Goal: Check status: Check status

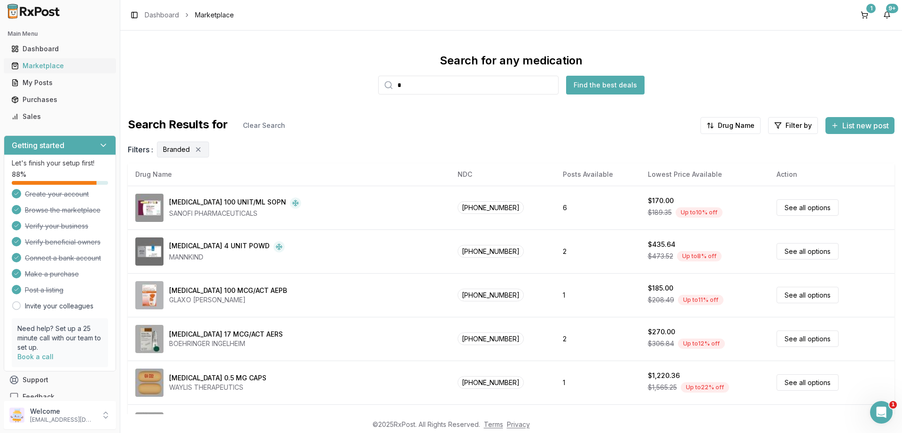
click at [44, 61] on link "Marketplace" at bounding box center [60, 65] width 105 height 17
click at [429, 85] on input "search" at bounding box center [468, 85] width 180 height 19
paste input "**********"
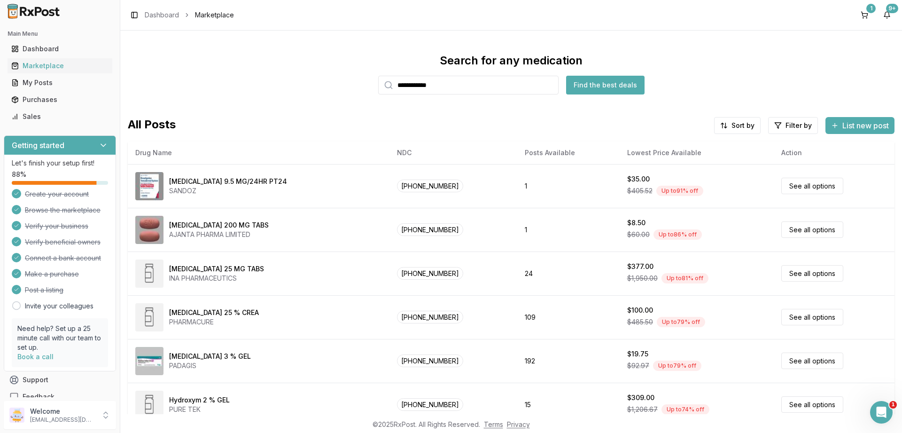
type input "**********"
click at [608, 83] on button "Find the best deals" at bounding box center [605, 85] width 78 height 19
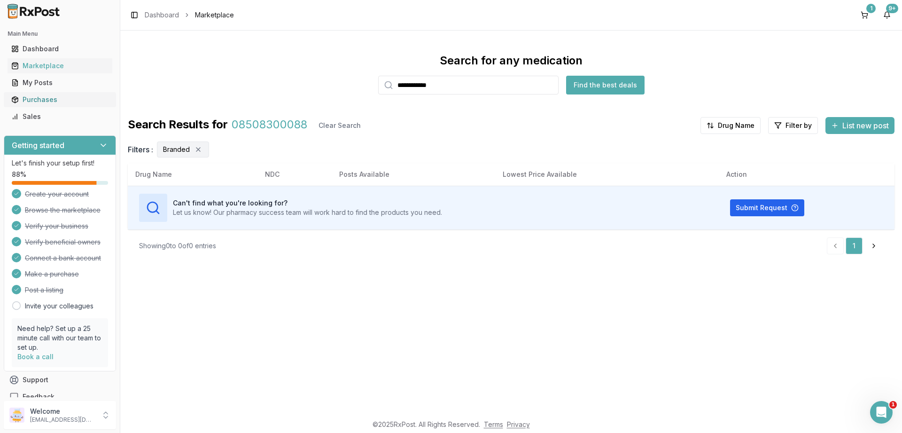
click at [47, 95] on div "Purchases" at bounding box center [59, 99] width 97 height 9
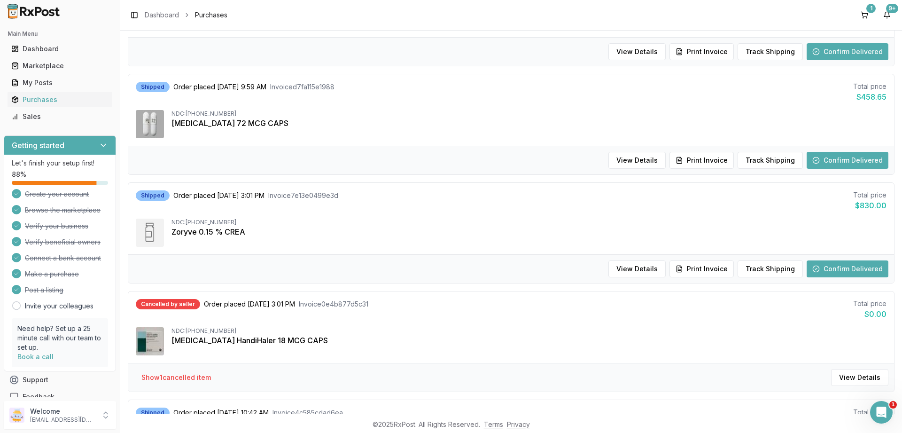
scroll to position [395, 0]
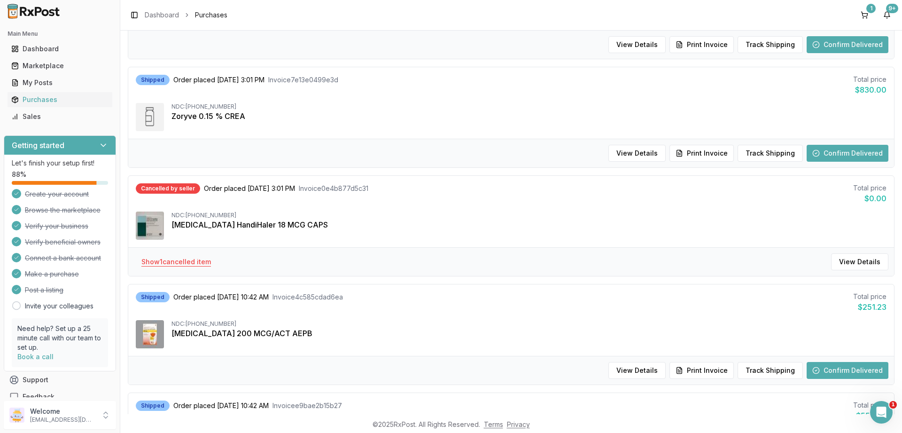
click at [187, 257] on button "Show 1 cancelled item" at bounding box center [176, 261] width 85 height 17
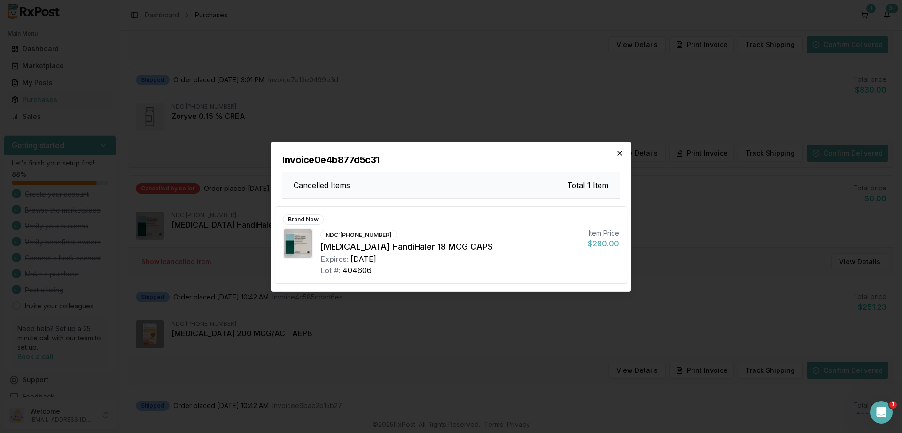
click at [619, 155] on icon "button" at bounding box center [620, 153] width 4 height 4
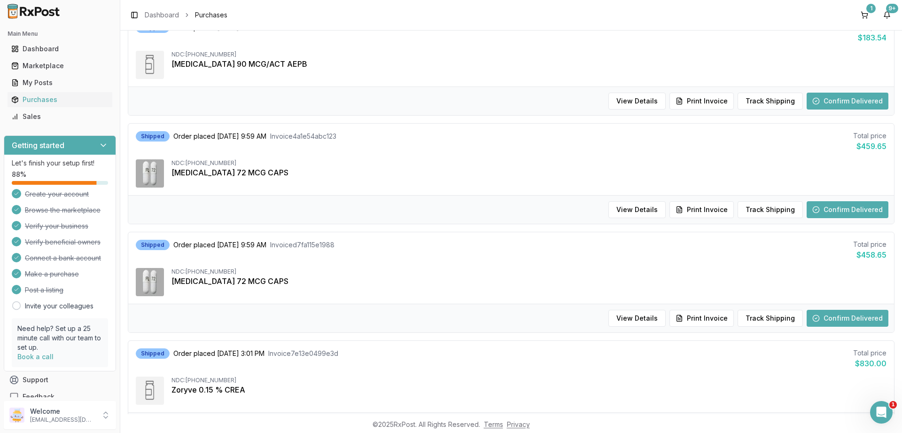
scroll to position [0, 0]
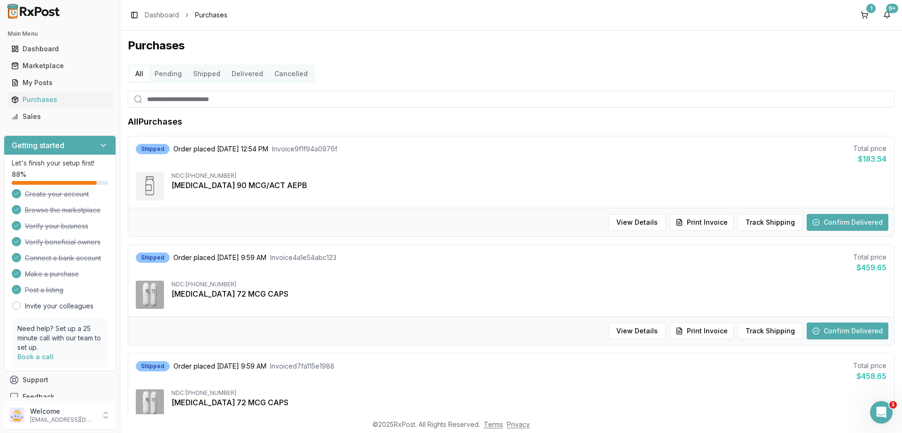
click at [169, 77] on button "Pending" at bounding box center [168, 73] width 39 height 15
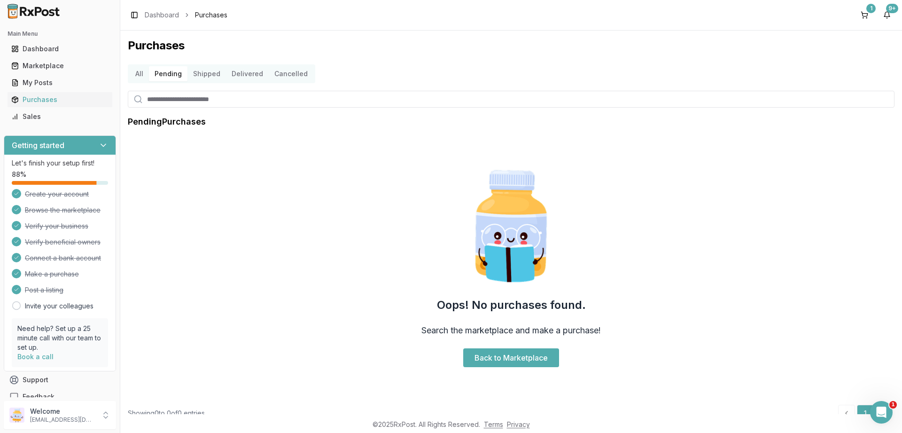
click at [207, 73] on button "Shipped" at bounding box center [206, 73] width 39 height 15
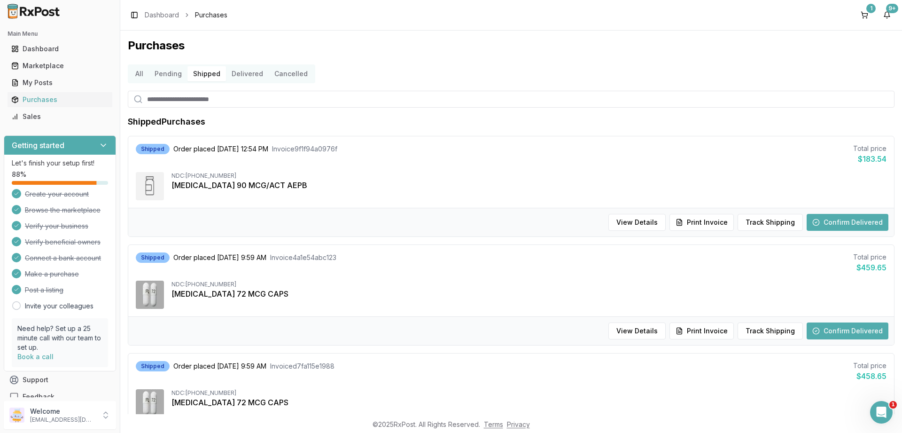
click at [249, 75] on button "Delivered" at bounding box center [247, 73] width 43 height 15
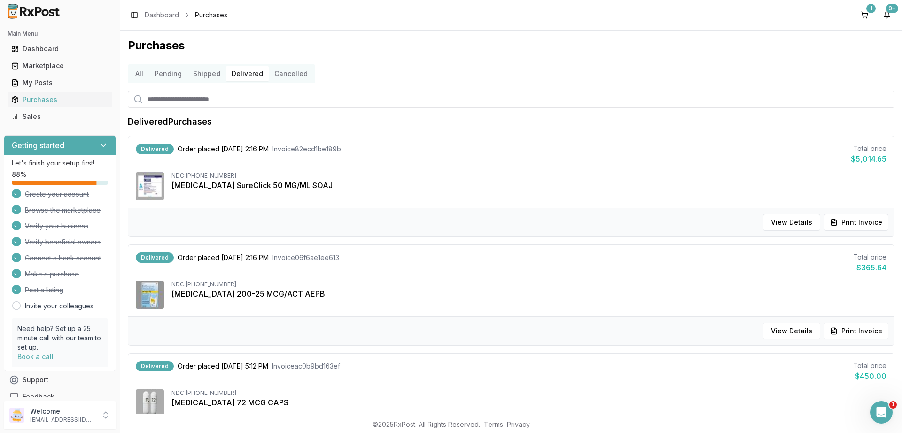
click at [284, 72] on button "Cancelled" at bounding box center [291, 73] width 45 height 15
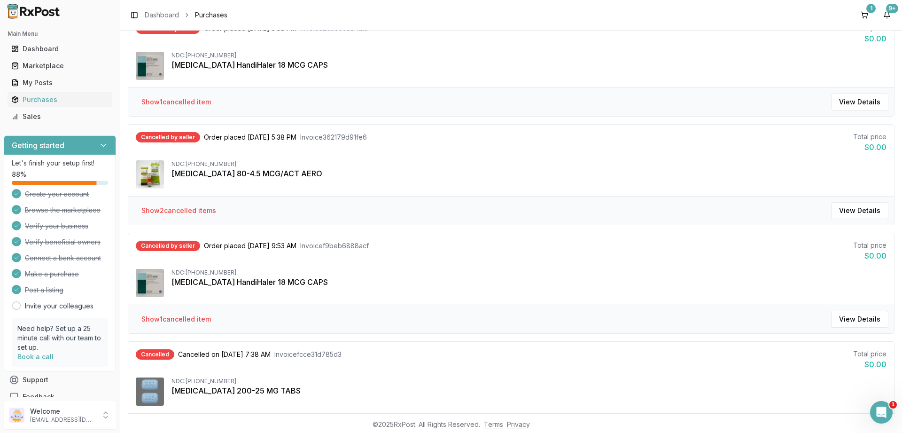
scroll to position [338, 0]
click at [197, 208] on button "Show 2 cancelled item s" at bounding box center [179, 209] width 90 height 17
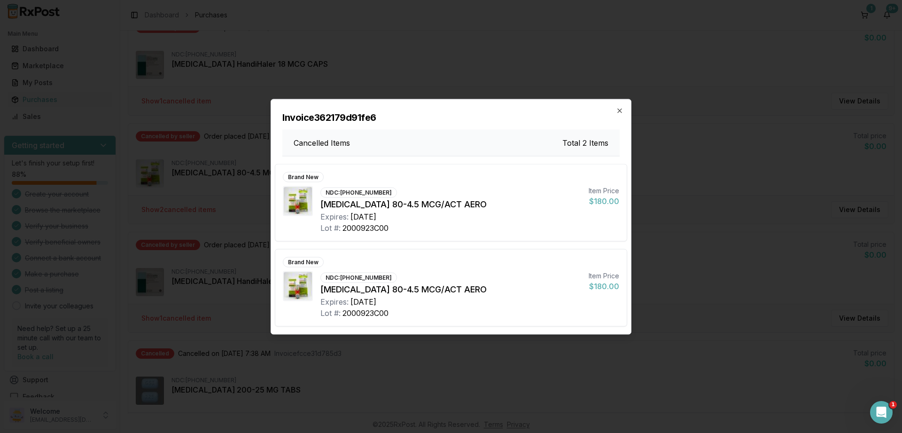
click at [621, 113] on icon "button" at bounding box center [620, 111] width 8 height 8
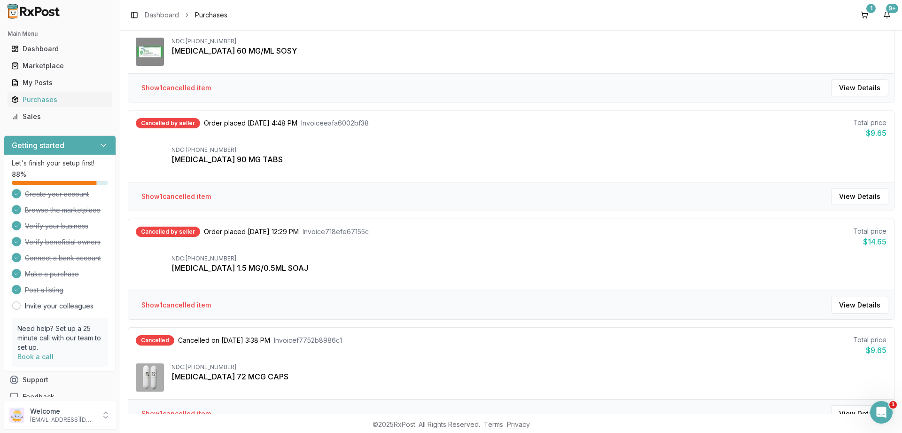
scroll to position [789, 0]
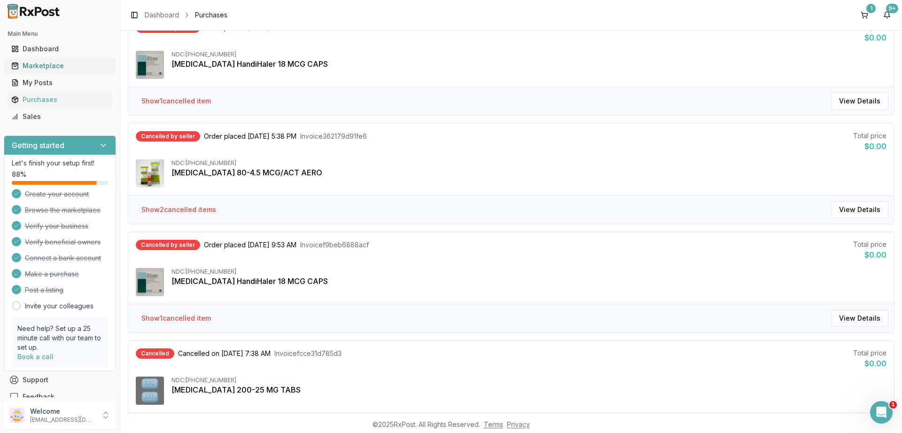
click at [47, 66] on div "Marketplace" at bounding box center [59, 65] width 97 height 9
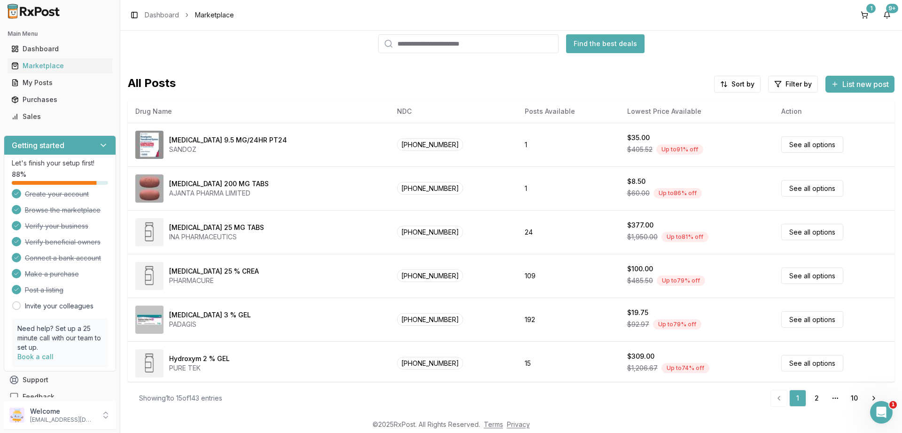
scroll to position [41, 0]
